Goal: Find specific page/section: Find specific page/section

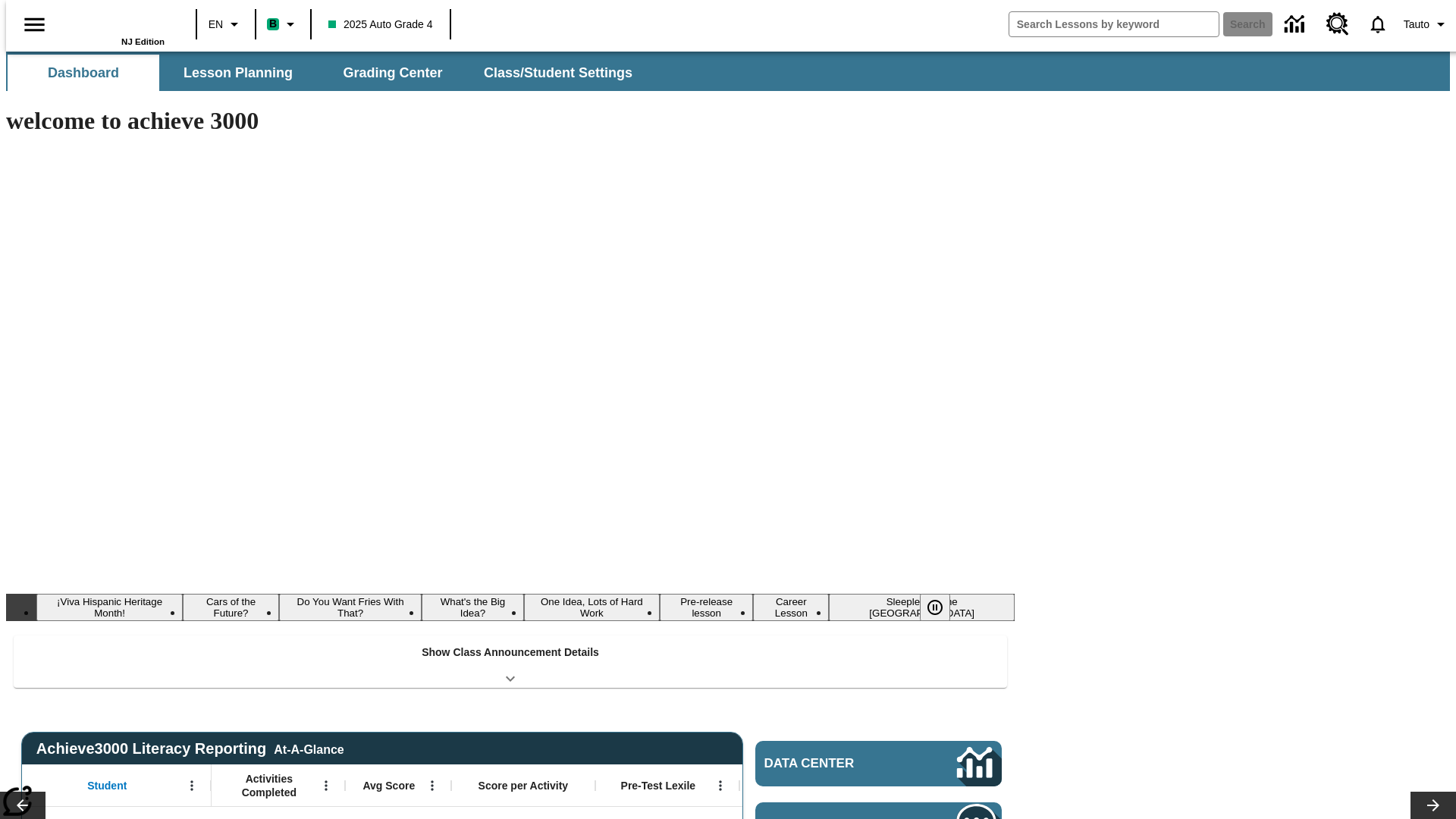
type input "-1"
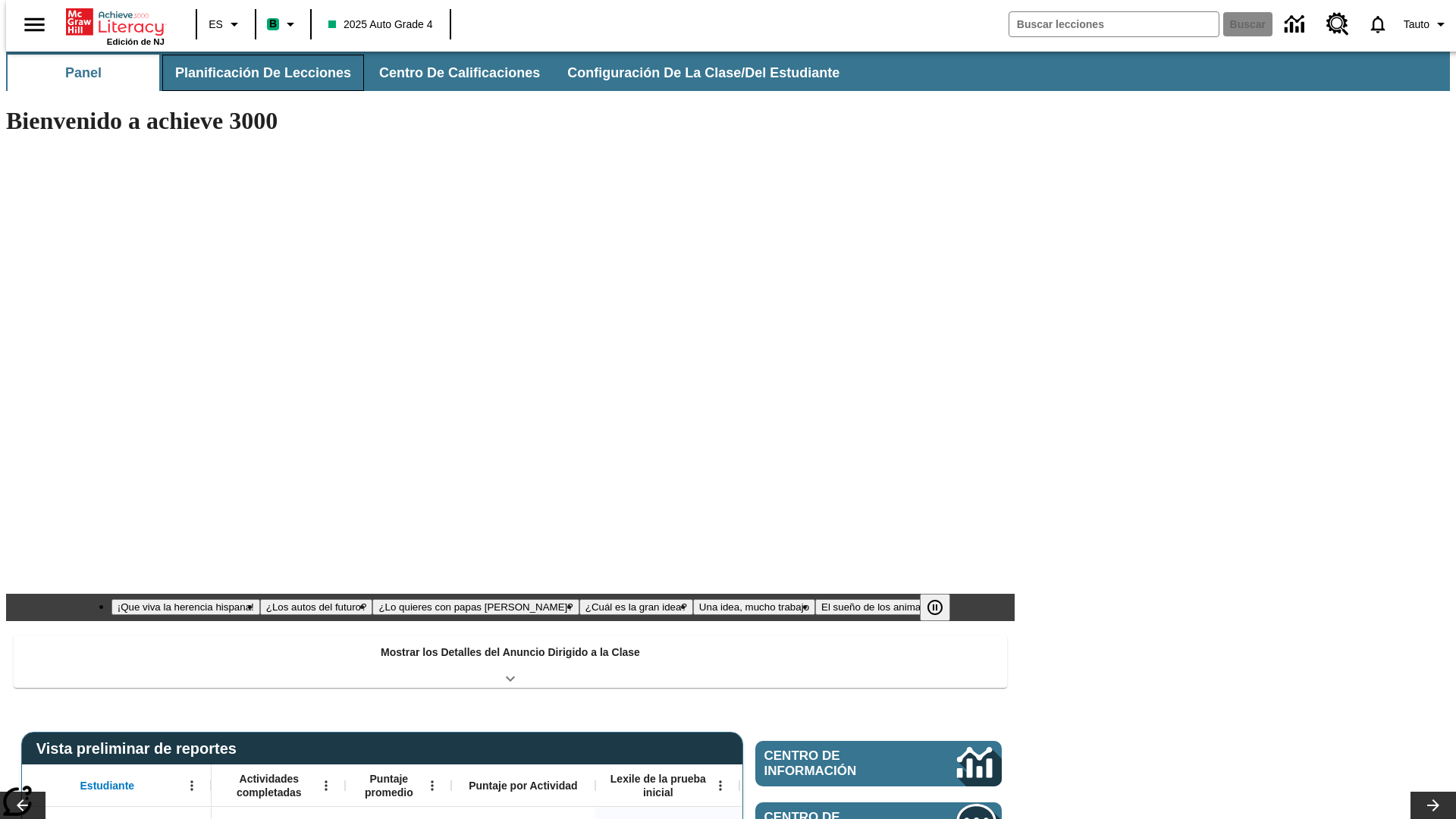
click at [254, 73] on button "Planificación de lecciones" at bounding box center [263, 72] width 202 height 37
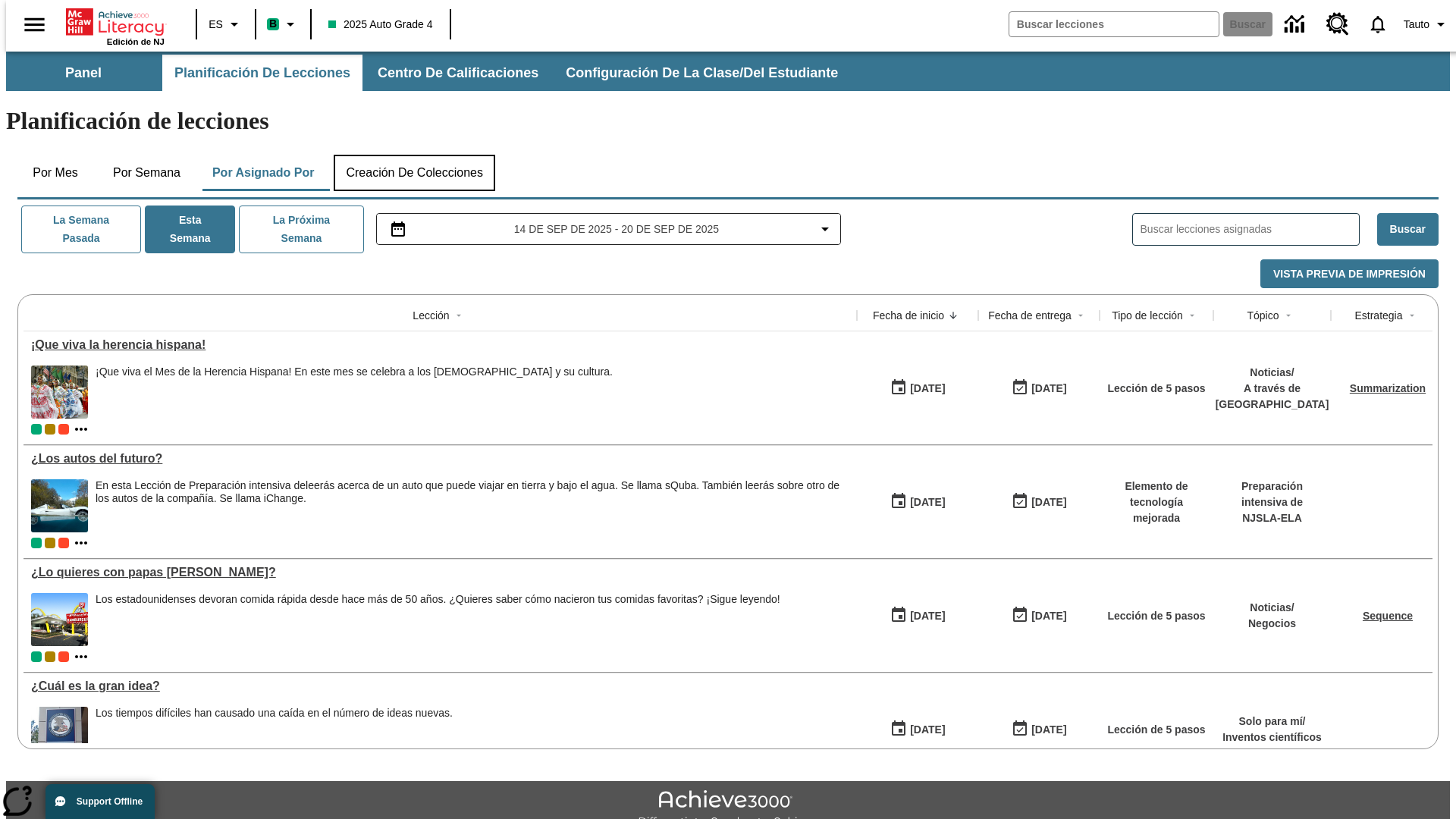
click at [414, 154] on button "Creación de colecciones" at bounding box center [414, 172] width 161 height 37
